Goal: Book appointment/travel/reservation

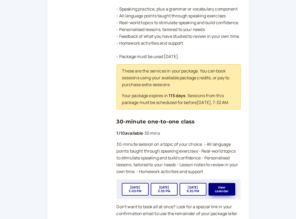
scroll to position [184, 0]
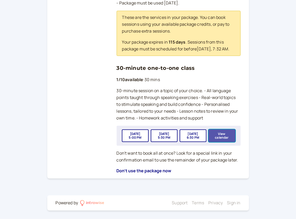
click at [220, 139] on button "View calendar" at bounding box center [221, 135] width 27 height 13
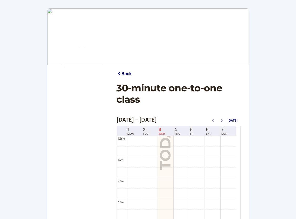
click at [222, 120] on icon "button" at bounding box center [221, 120] width 1 height 2
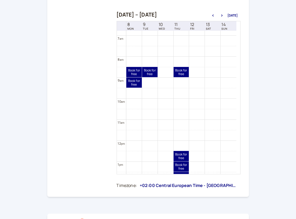
scroll to position [168, 0]
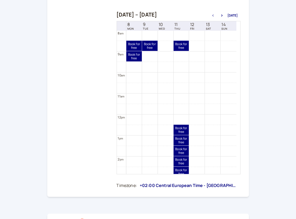
click at [214, 15] on icon "button" at bounding box center [212, 15] width 6 height 2
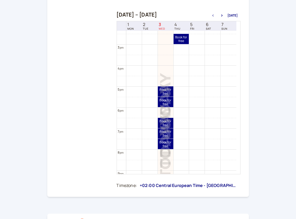
scroll to position [236, 0]
